Goal: Information Seeking & Learning: Learn about a topic

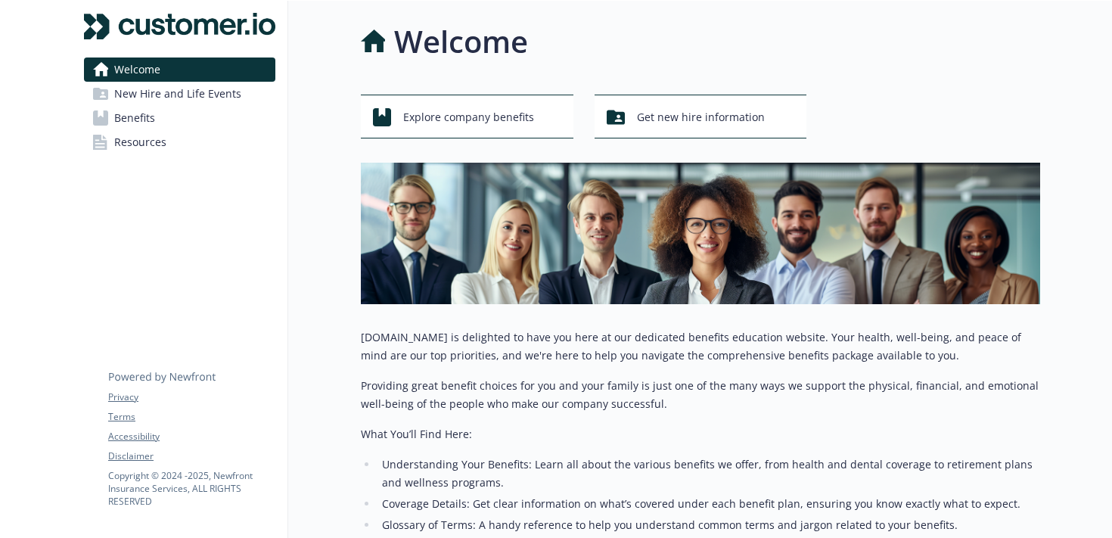
click at [138, 131] on span "Resources" at bounding box center [140, 142] width 52 height 24
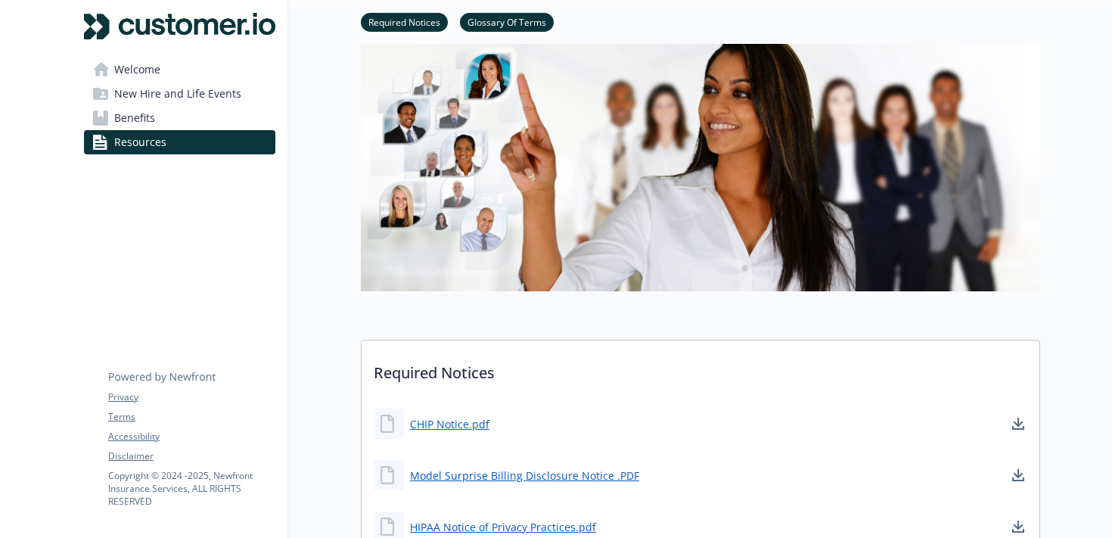
scroll to position [170, 0]
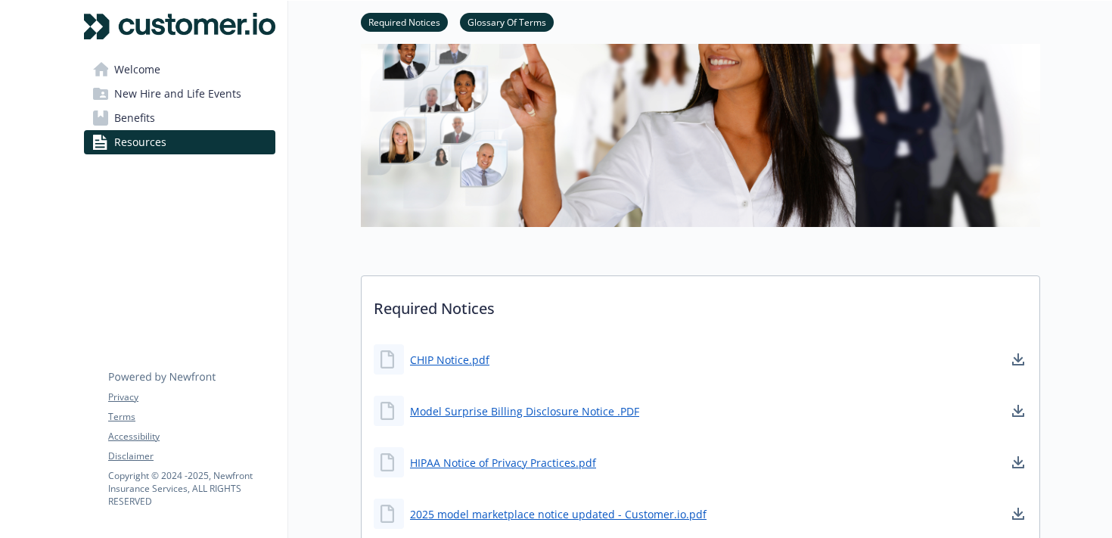
click at [158, 120] on link "Benefits" at bounding box center [179, 118] width 191 height 24
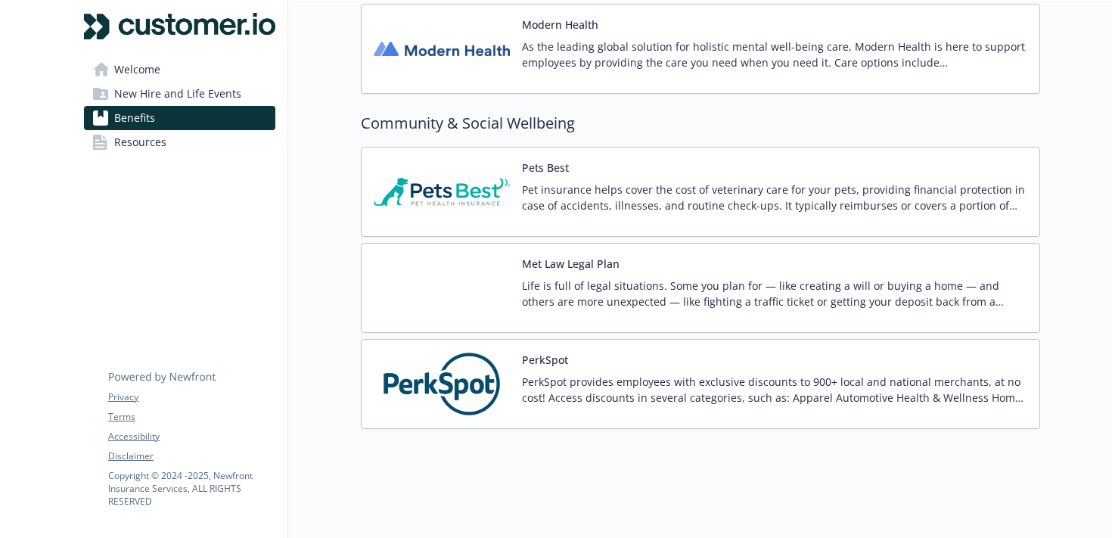
scroll to position [2234, 0]
